Goal: Check status: Check status

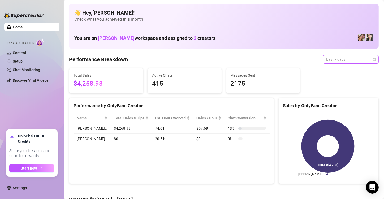
click at [366, 58] on span "Last 7 days" at bounding box center [351, 60] width 49 height 8
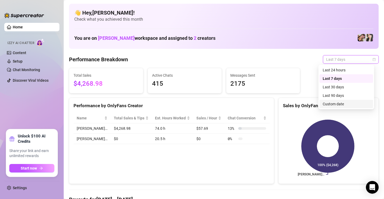
click at [327, 104] on div "Custom date" at bounding box center [346, 104] width 47 height 6
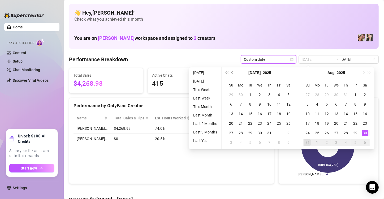
type input "[DATE]"
click at [367, 133] on div "30" at bounding box center [365, 133] width 6 height 6
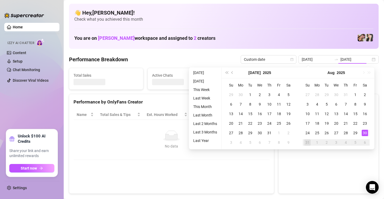
type input "2025-08-30"
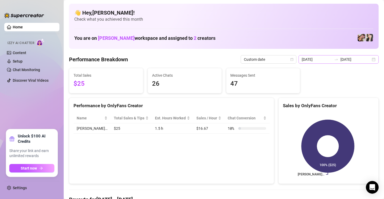
click at [367, 62] on div "2025-08-30 2025-08-30" at bounding box center [339, 59] width 80 height 9
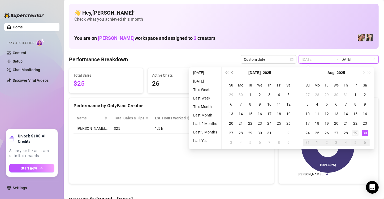
type input "2025-08-29"
click at [356, 132] on div "29" at bounding box center [356, 133] width 6 height 6
click at [355, 132] on div "29" at bounding box center [356, 133] width 6 height 6
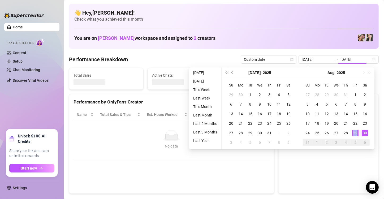
type input "2025-08-29"
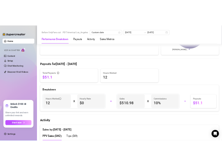
scroll to position [239, 0]
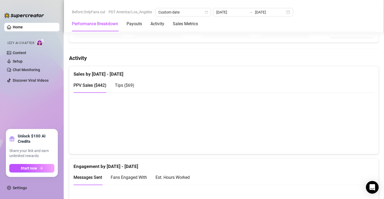
click at [153, 70] on div "Sales by Aug 29 - Aug 29" at bounding box center [224, 71] width 301 height 11
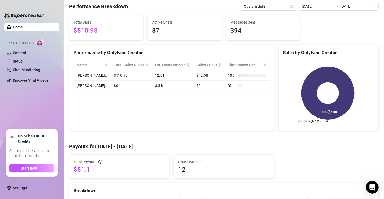
scroll to position [0, 0]
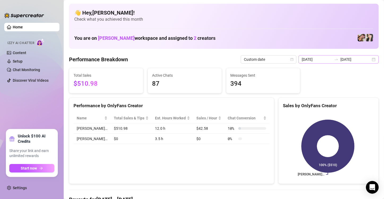
click at [367, 57] on div "2025-08-29 2025-08-29" at bounding box center [339, 59] width 80 height 9
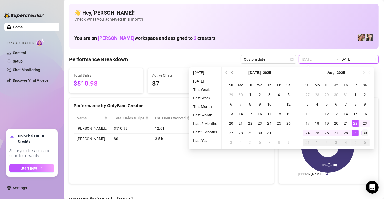
type input "2025-08-30"
click at [366, 131] on div "30" at bounding box center [365, 133] width 6 height 6
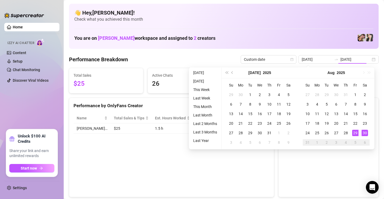
type input "2025-08-30"
